Goal: Information Seeking & Learning: Understand process/instructions

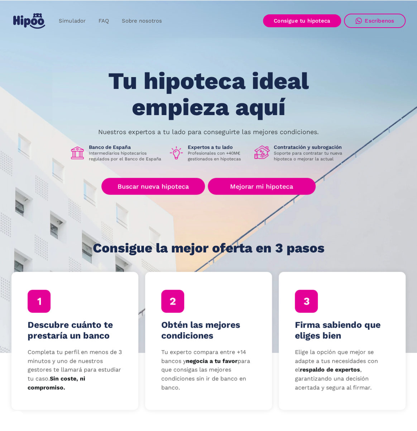
click at [59, 86] on div "Tu hipoteca ideal empieza aquí Nuestros expertos a tu lado para conseguirte las…" at bounding box center [208, 161] width 394 height 187
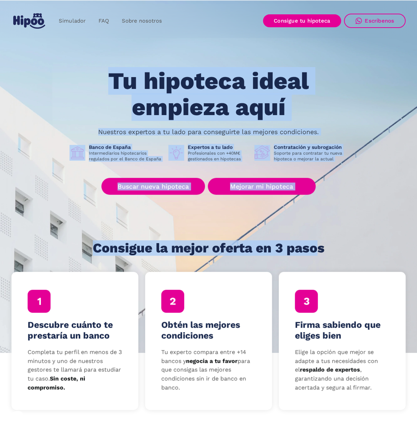
drag, startPoint x: 13, startPoint y: 51, endPoint x: 310, endPoint y: 241, distance: 353.1
click at [314, 241] on section "Tu hipoteca ideal empieza aquí Nuestros expertos a tu lado para conseguirte las…" at bounding box center [208, 175] width 417 height 353
drag, startPoint x: 128, startPoint y: 87, endPoint x: 126, endPoint y: 67, distance: 20.5
click at [128, 87] on h1 "Tu hipoteca ideal empieza aquí" at bounding box center [209, 94] width 272 height 52
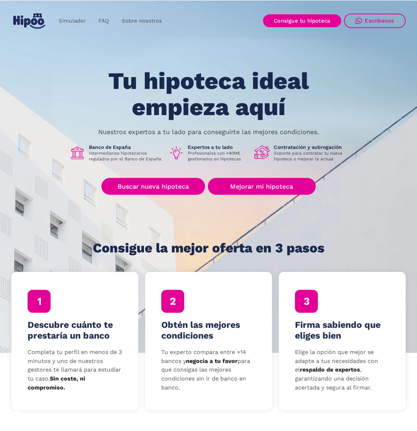
drag, startPoint x: 122, startPoint y: 108, endPoint x: 118, endPoint y: 110, distance: 5.1
click at [122, 108] on h1 "Tu hipoteca ideal empieza aquí" at bounding box center [209, 94] width 272 height 52
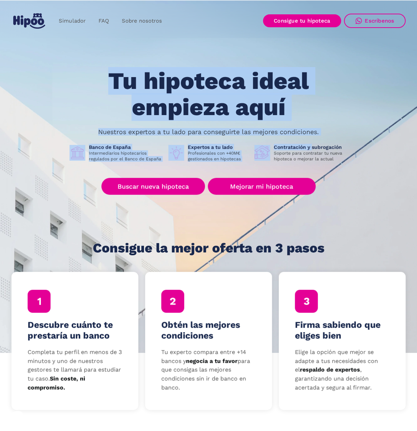
drag, startPoint x: 111, startPoint y: 78, endPoint x: 312, endPoint y: 147, distance: 212.6
click at [312, 147] on div "Tu hipoteca ideal empieza aquí Nuestros expertos a tu lado para conseguirte las…" at bounding box center [208, 161] width 394 height 187
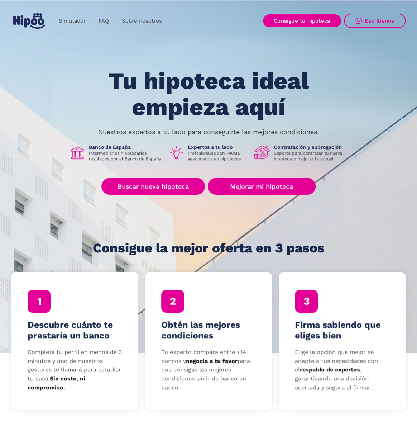
click at [305, 157] on p "Soporte para contratar tu nueva hipoteca o mejorar la actual" at bounding box center [311, 155] width 74 height 11
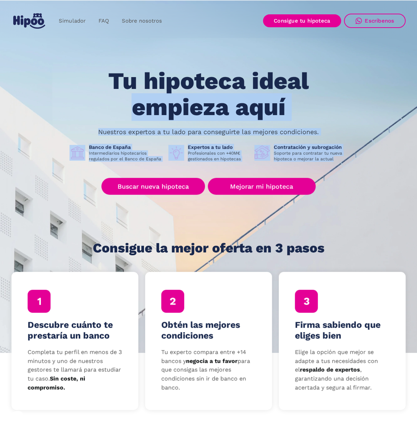
drag, startPoint x: 341, startPoint y: 160, endPoint x: -18, endPoint y: 97, distance: 364.1
click at [0, 97] on html "Simulador FAQ Sobre nosotros Buscar nueva hipoteca Mejorar mi hipoteca Login Ac…" at bounding box center [208, 215] width 417 height 431
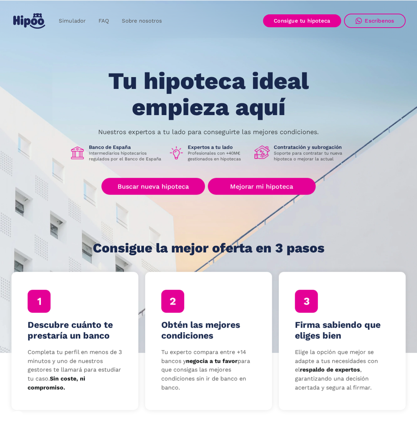
drag, startPoint x: 121, startPoint y: 79, endPoint x: 109, endPoint y: 76, distance: 12.3
click at [120, 78] on h1 "Tu hipoteca ideal empieza aquí" at bounding box center [209, 94] width 272 height 52
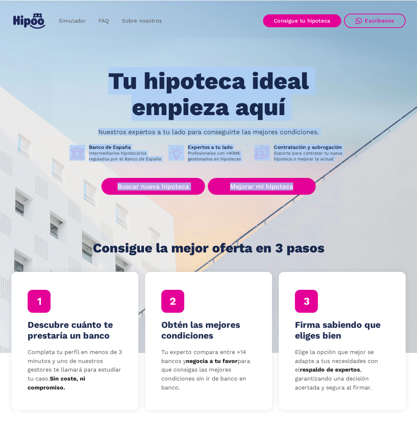
drag, startPoint x: 107, startPoint y: 75, endPoint x: 163, endPoint y: 38, distance: 67.2
click at [330, 203] on div "Tu hipoteca ideal empieza aquí Nuestros expertos a tu lado para conseguirte las…" at bounding box center [208, 161] width 394 height 187
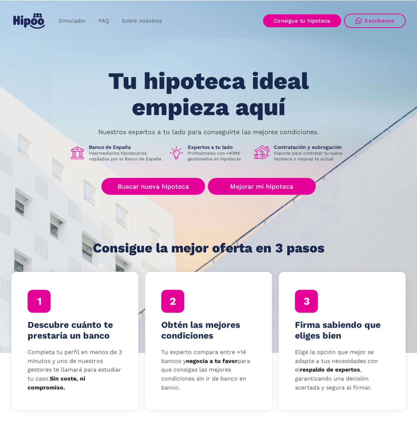
click at [149, 41] on section "Tu hipoteca ideal empieza aquí Nuestros expertos a tu lado para conseguirte las…" at bounding box center [208, 175] width 417 height 353
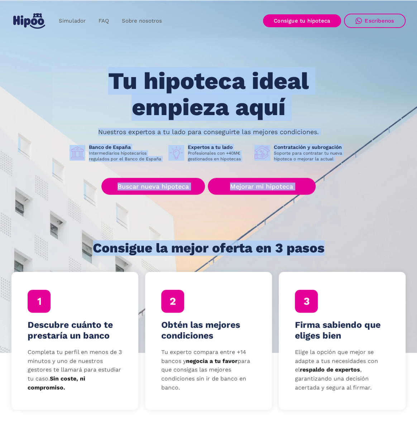
drag, startPoint x: 29, startPoint y: 47, endPoint x: 1, endPoint y: 188, distance: 144.5
click at [351, 263] on section "Tu hipoteca ideal empieza aquí Nuestros expertos a tu lado para conseguirte las…" at bounding box center [208, 175] width 417 height 353
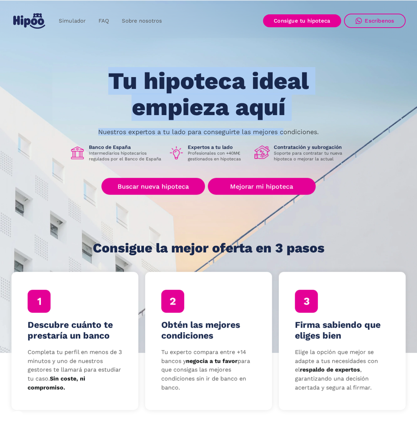
drag, startPoint x: 97, startPoint y: 69, endPoint x: 284, endPoint y: 135, distance: 198.3
click at [285, 135] on div "Tu hipoteca ideal empieza aquí Nuestros expertos a tu lado para conseguirte las…" at bounding box center [208, 161] width 394 height 187
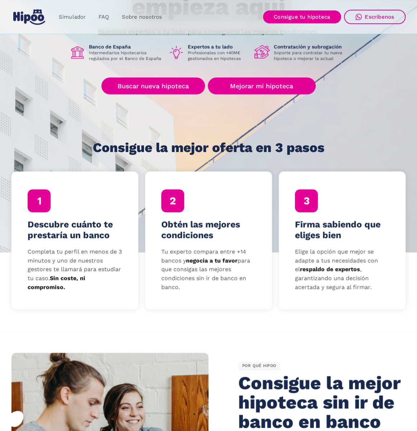
scroll to position [93, 0]
